Goal: Task Accomplishment & Management: Use online tool/utility

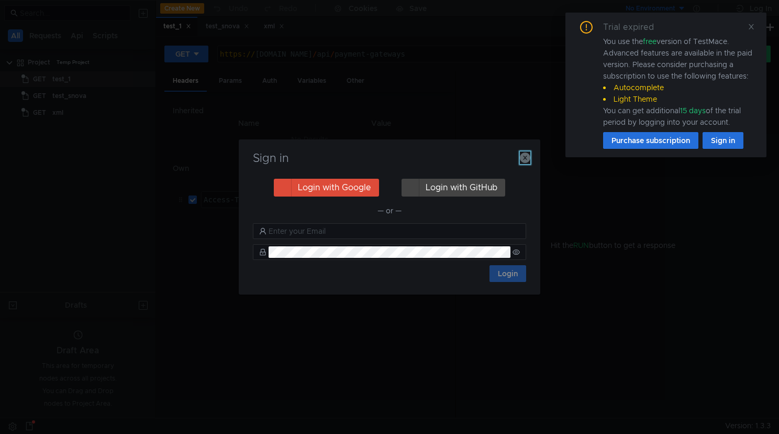
click at [528, 158] on icon "button" at bounding box center [525, 157] width 10 height 10
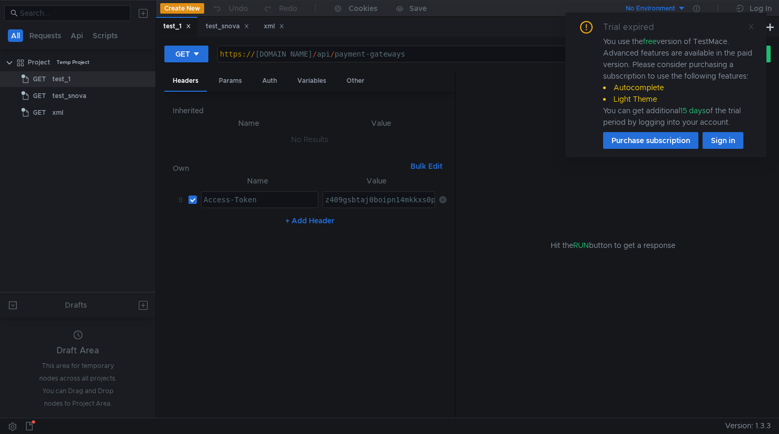
click at [752, 26] on icon at bounding box center [751, 26] width 5 height 5
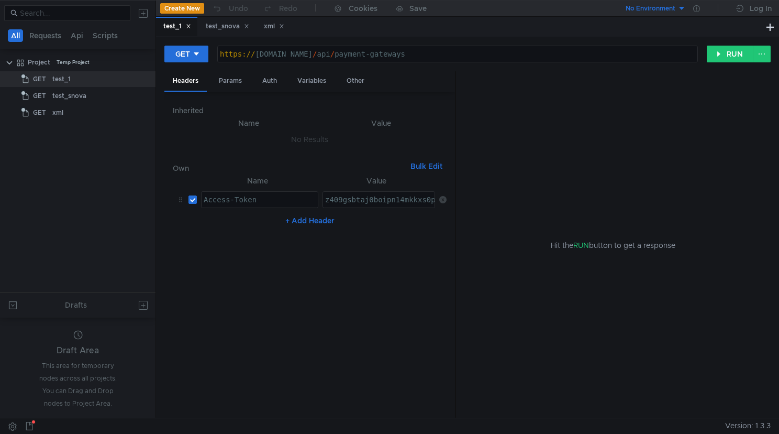
click at [301, 28] on div "test_1 test_snova xml" at bounding box center [460, 27] width 608 height 20
click at [183, 4] on button "Create New" at bounding box center [182, 8] width 44 height 10
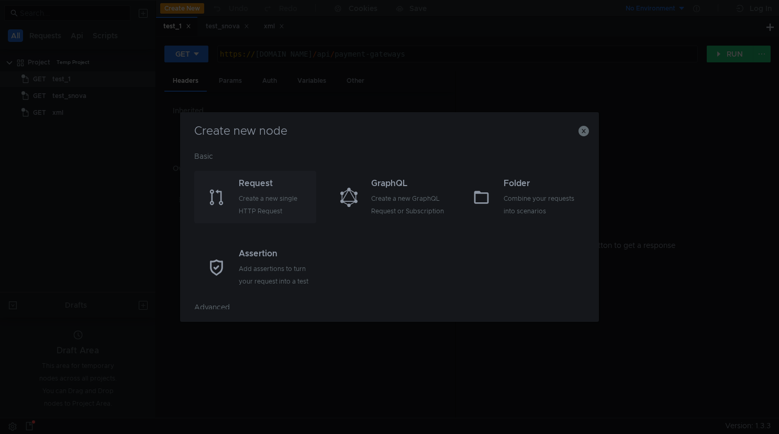
click at [276, 205] on div "Create a new single HTTP Request" at bounding box center [276, 204] width 75 height 25
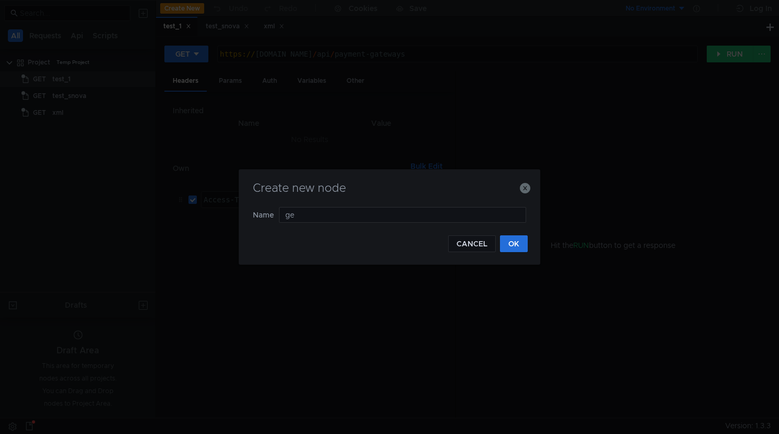
type input "get"
click at [518, 247] on button "OK" at bounding box center [514, 243] width 28 height 17
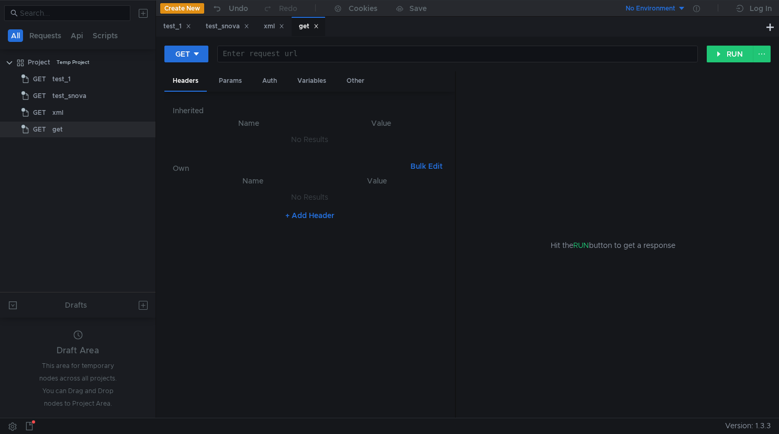
click at [265, 53] on div at bounding box center [458, 62] width 480 height 25
paste textarea "[URL]"
type textarea "[URL]"
click at [323, 217] on button "+ Add Header" at bounding box center [310, 215] width 58 height 13
click at [265, 199] on div at bounding box center [260, 207] width 116 height 25
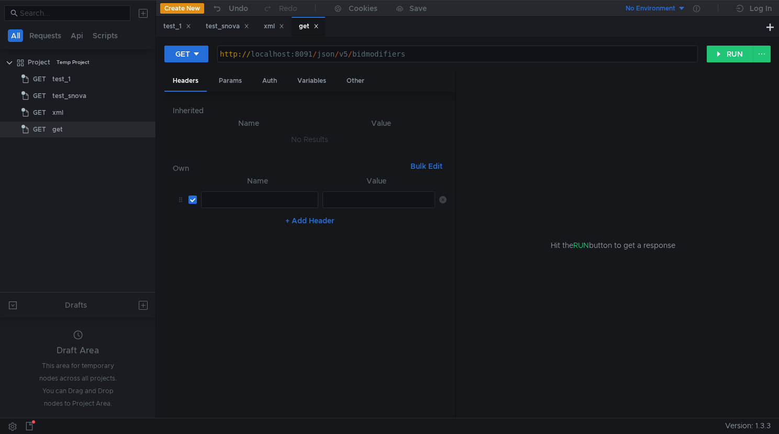
paste textarea "Authorization"
type textarea "Authorization"
click at [386, 197] on div at bounding box center [379, 207] width 113 height 25
paste textarea "[AUTH_TOKEN]"
type textarea "[AUTH_TOKEN]"
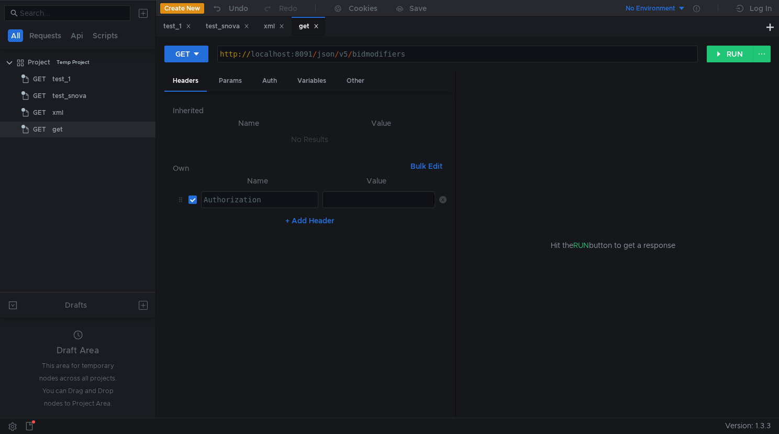
click at [295, 220] on button "+ Add Header" at bounding box center [310, 220] width 58 height 13
click at [234, 225] on div at bounding box center [260, 232] width 116 height 25
paste textarea "Client-Login"
type textarea "Client-Login"
click at [300, 245] on button "+ Add Header" at bounding box center [310, 245] width 58 height 13
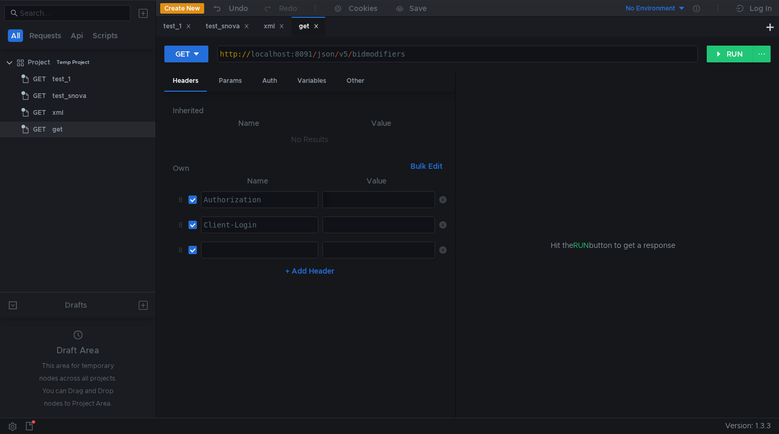
click at [239, 251] on div at bounding box center [260, 258] width 116 height 25
type textarea "Fake-Login"
click at [330, 250] on div at bounding box center [379, 258] width 113 height 25
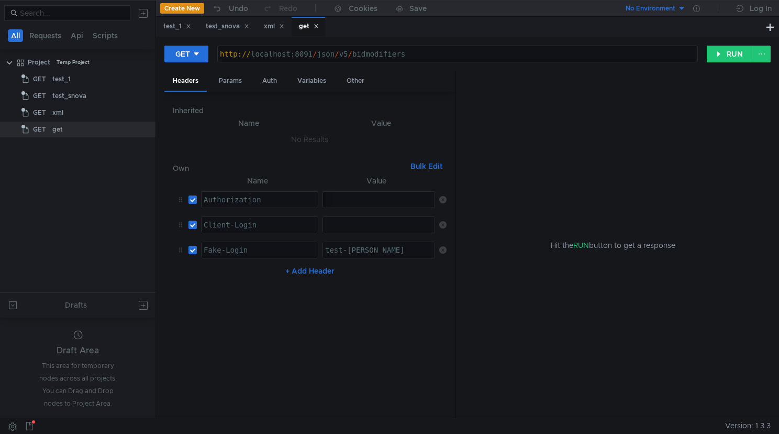
type textarea "test-[PERSON_NAME]"
click at [340, 228] on div at bounding box center [379, 232] width 113 height 25
click at [374, 250] on div "test-[PERSON_NAME]" at bounding box center [379, 258] width 113 height 25
click at [359, 227] on div at bounding box center [379, 232] width 113 height 25
paste textarea "test-[PERSON_NAME]"
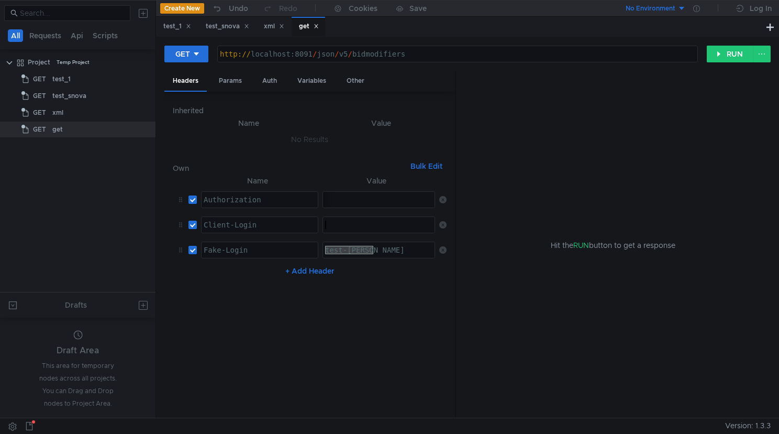
type textarea "test-[PERSON_NAME]"
